Goal: Transaction & Acquisition: Obtain resource

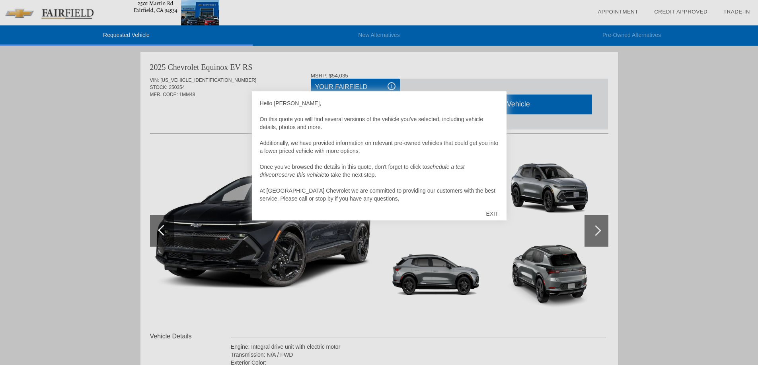
click at [493, 214] on div "EXIT" at bounding box center [492, 214] width 28 height 24
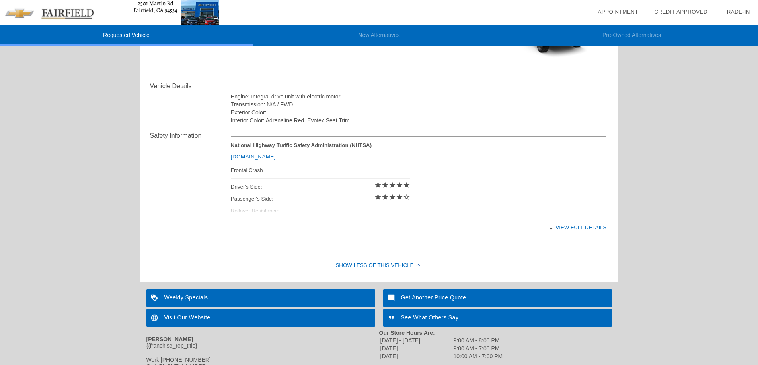
scroll to position [303, 0]
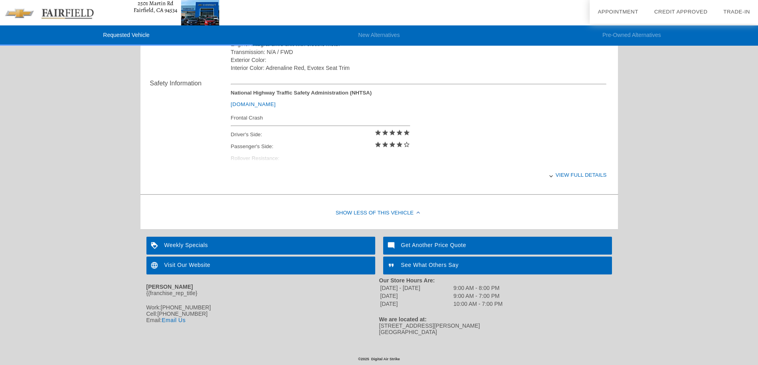
click at [569, 173] on div "View full details" at bounding box center [419, 174] width 376 height 19
click at [567, 177] on div "View less details" at bounding box center [419, 174] width 376 height 19
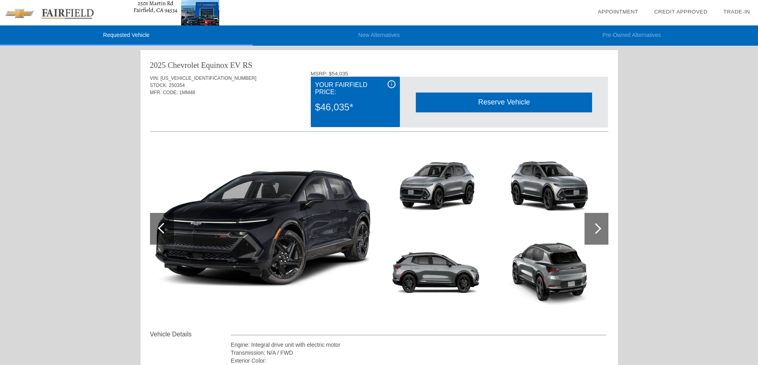
scroll to position [0, 0]
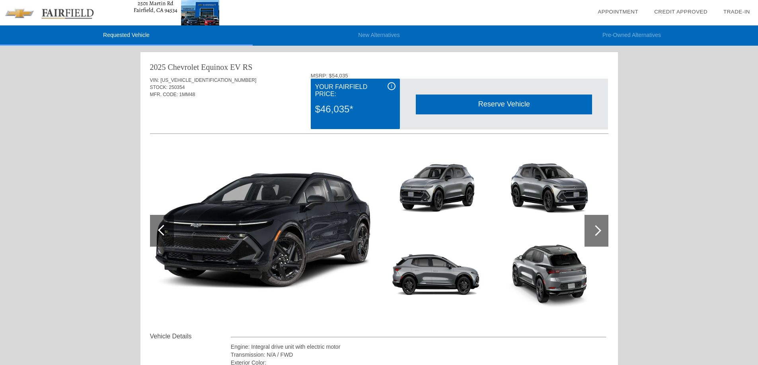
click at [391, 86] on span "i" at bounding box center [391, 87] width 1 height 6
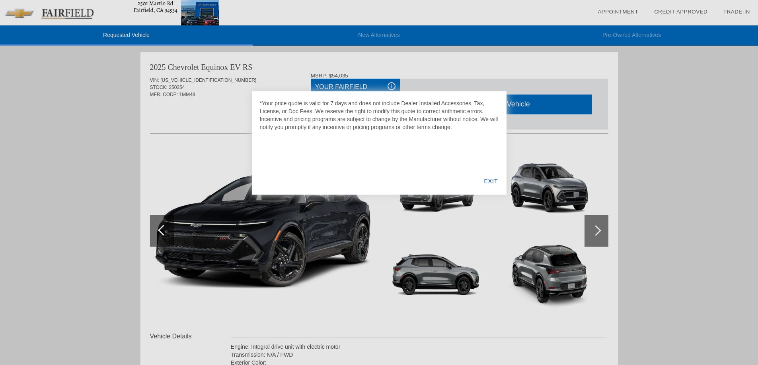
click at [391, 86] on div at bounding box center [379, 182] width 758 height 365
click at [491, 184] on div "EXIT" at bounding box center [490, 181] width 31 height 27
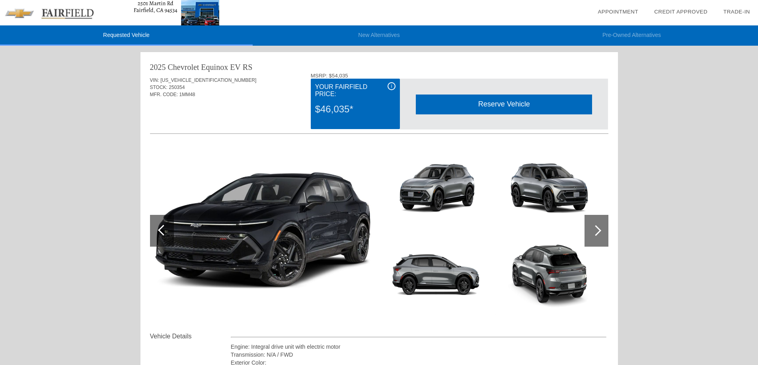
click at [623, 32] on li "Pre-Owned Alternatives" at bounding box center [631, 35] width 253 height 20
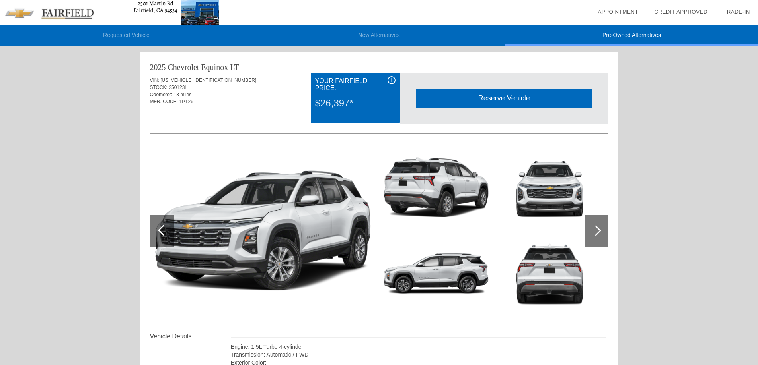
click at [388, 35] on li "New Alternatives" at bounding box center [379, 35] width 253 height 20
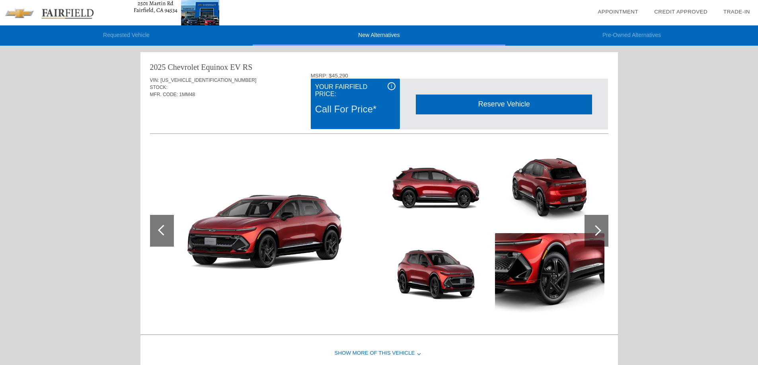
click at [730, 12] on link "Trade-In" at bounding box center [736, 12] width 27 height 6
